Goal: Check status: Check status

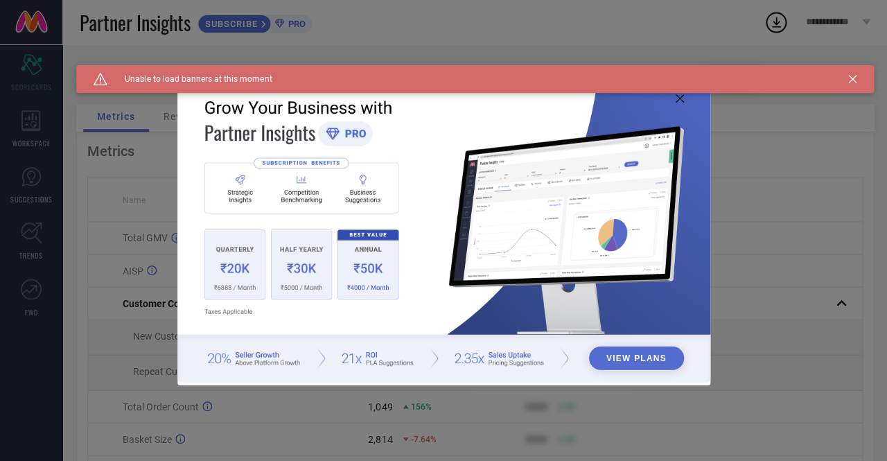
click at [677, 98] on icon at bounding box center [679, 98] width 8 height 8
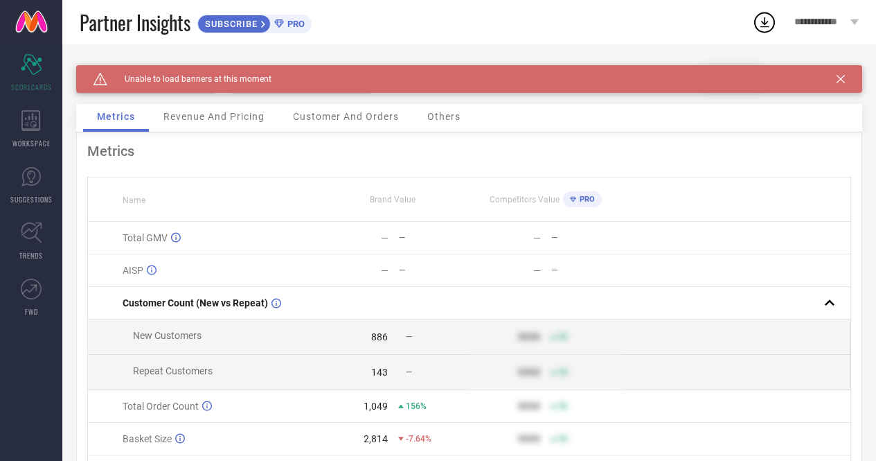
click at [845, 80] on icon at bounding box center [841, 79] width 8 height 8
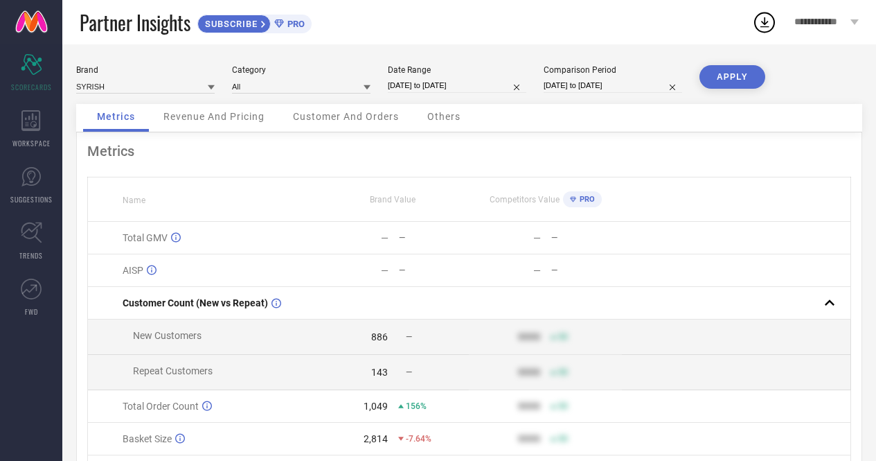
select select "8"
select select "2025"
select select "9"
select select "2025"
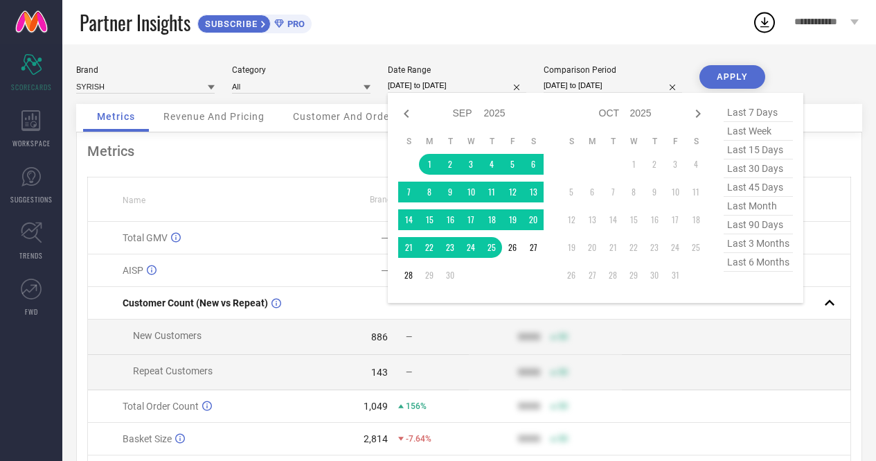
click at [433, 85] on input "[DATE] to [DATE]" at bounding box center [457, 85] width 139 height 15
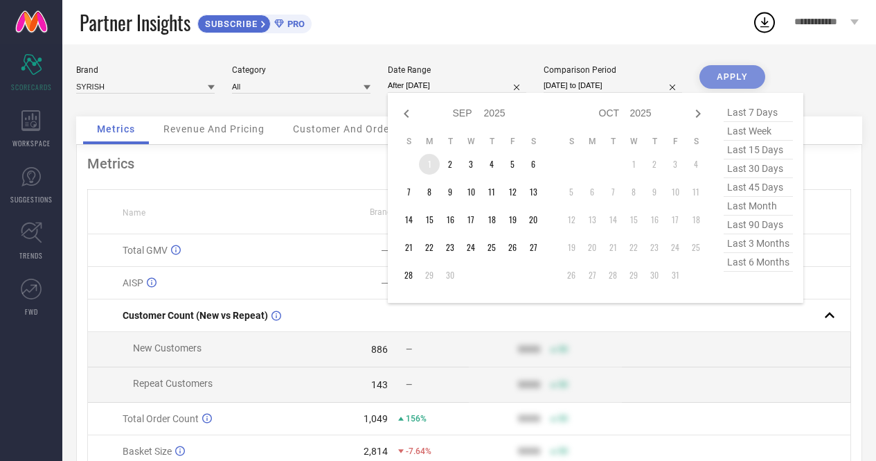
click at [429, 166] on td "1" at bounding box center [429, 164] width 21 height 21
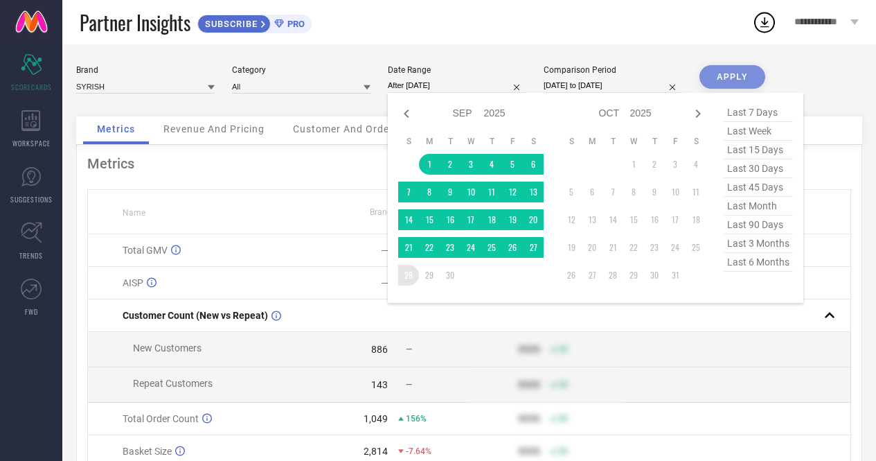
type input "[DATE] to [DATE]"
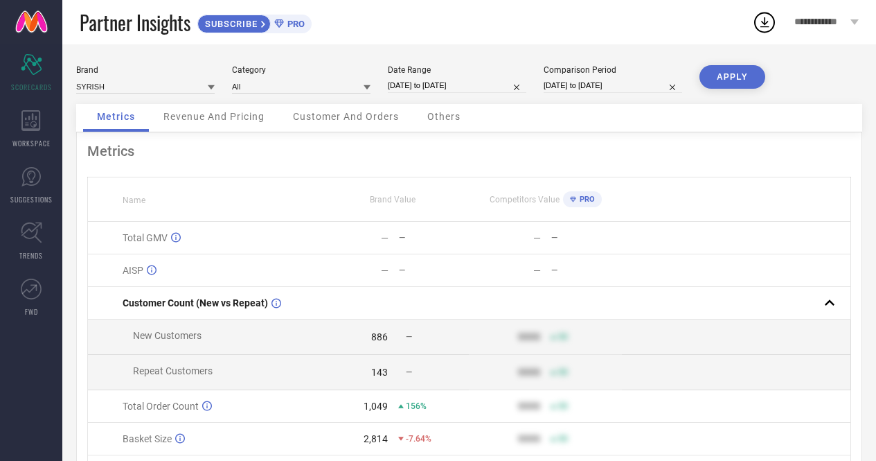
click at [733, 74] on button "APPLY" at bounding box center [733, 77] width 66 height 24
